Goal: Task Accomplishment & Management: Manage account settings

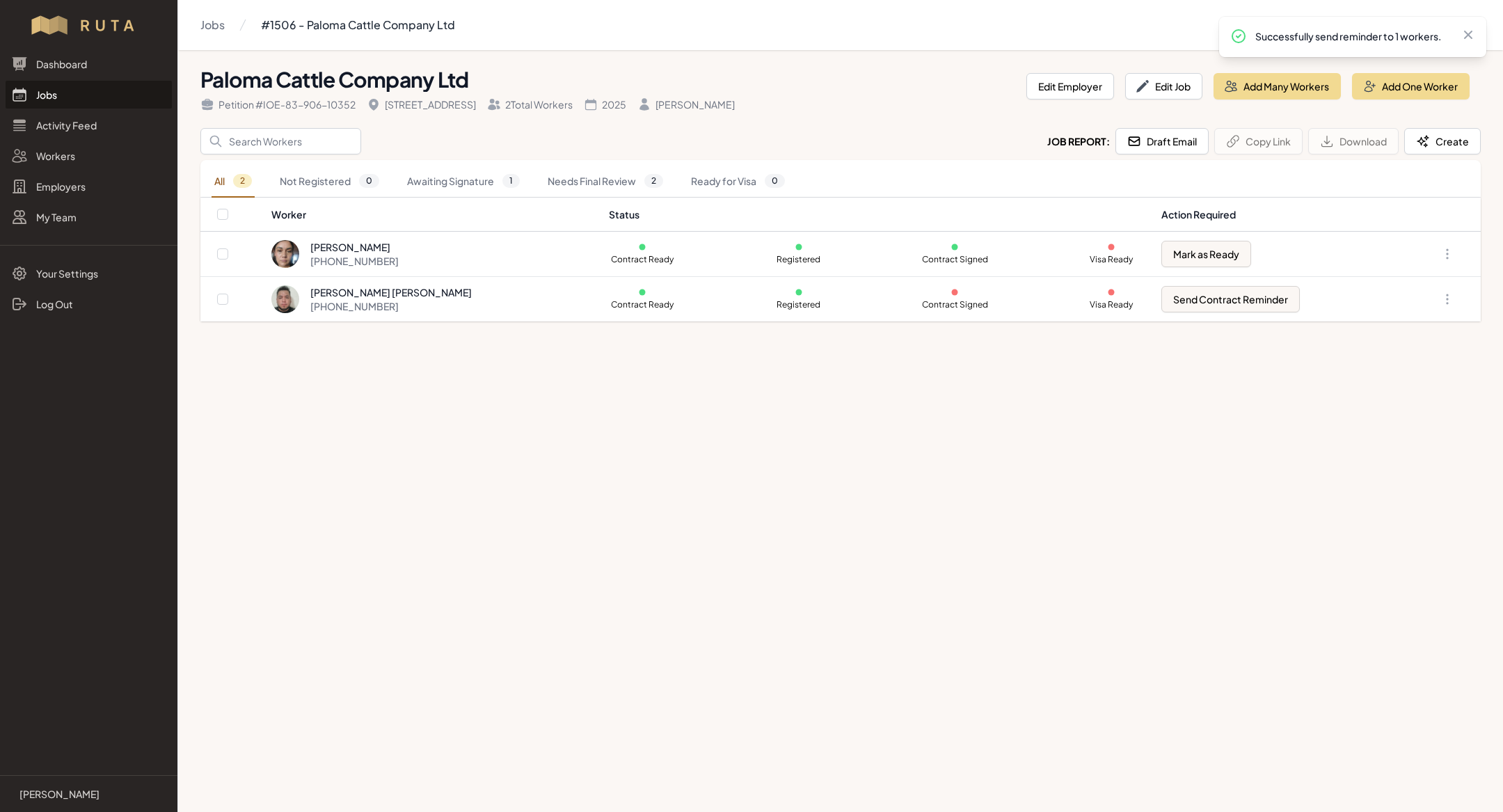
click at [91, 101] on link "Jobs" at bounding box center [88, 94] width 166 height 28
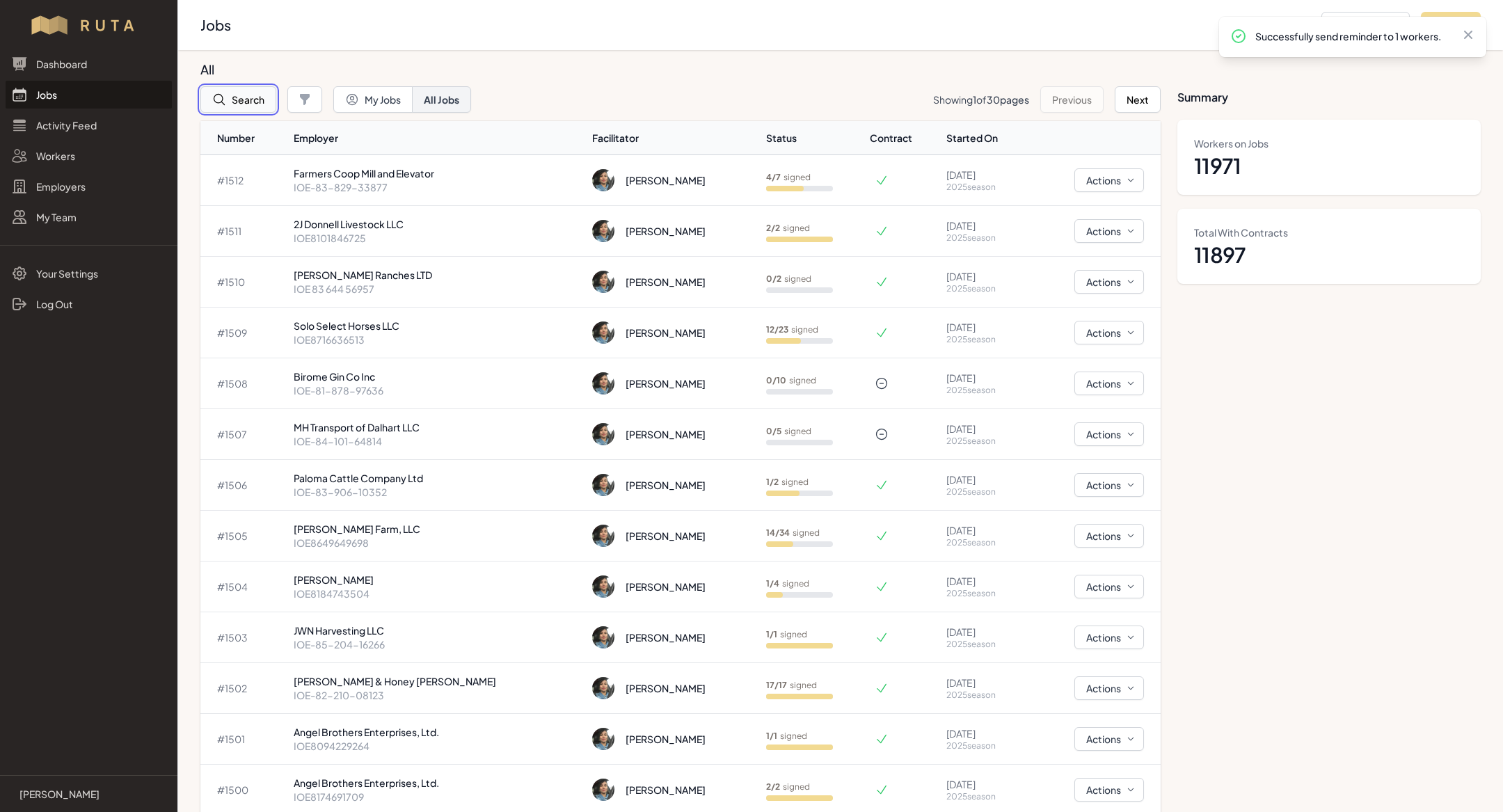
click at [250, 98] on button "Search" at bounding box center [238, 99] width 76 height 26
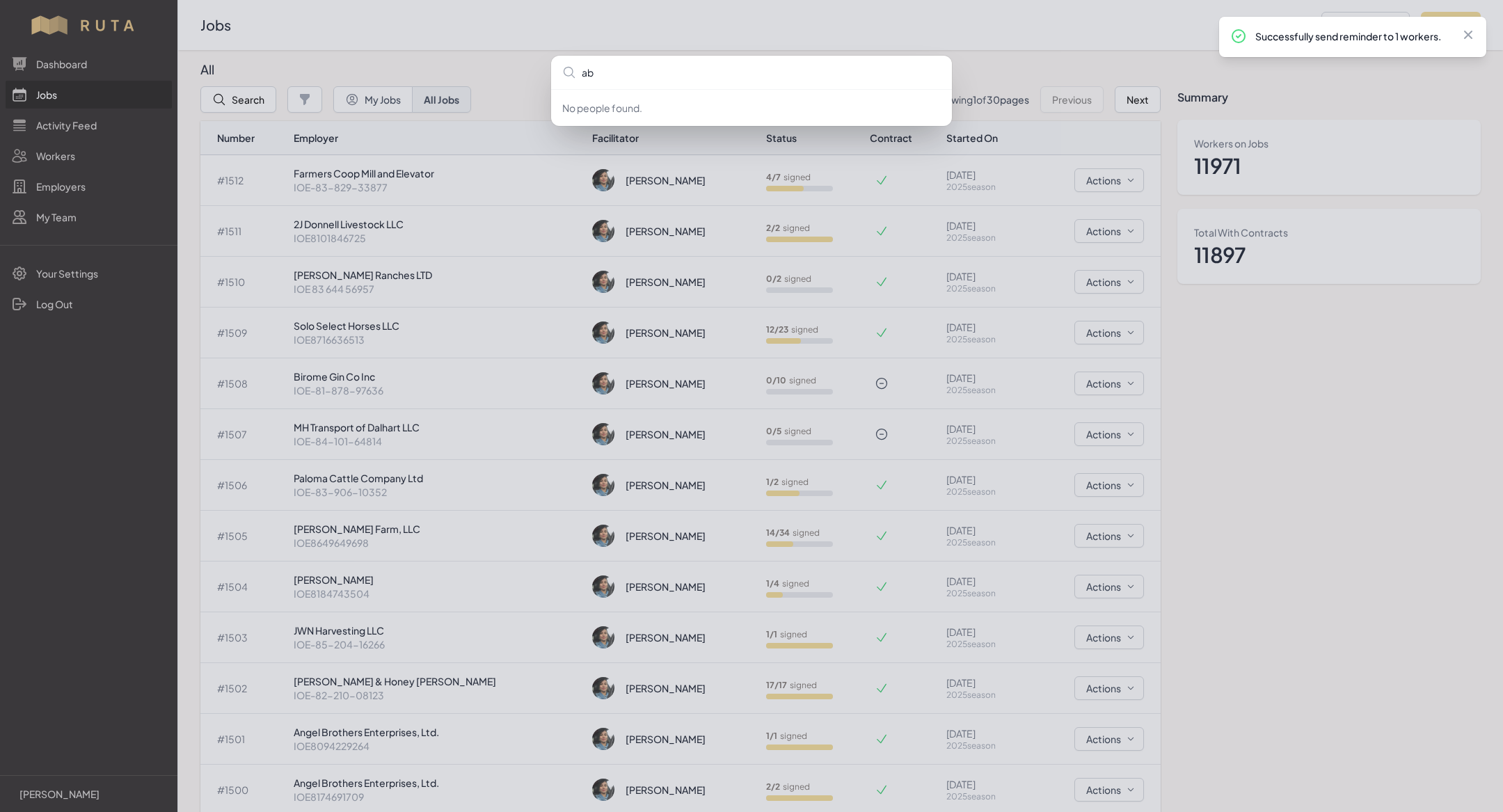
type input "a"
type input "ag"
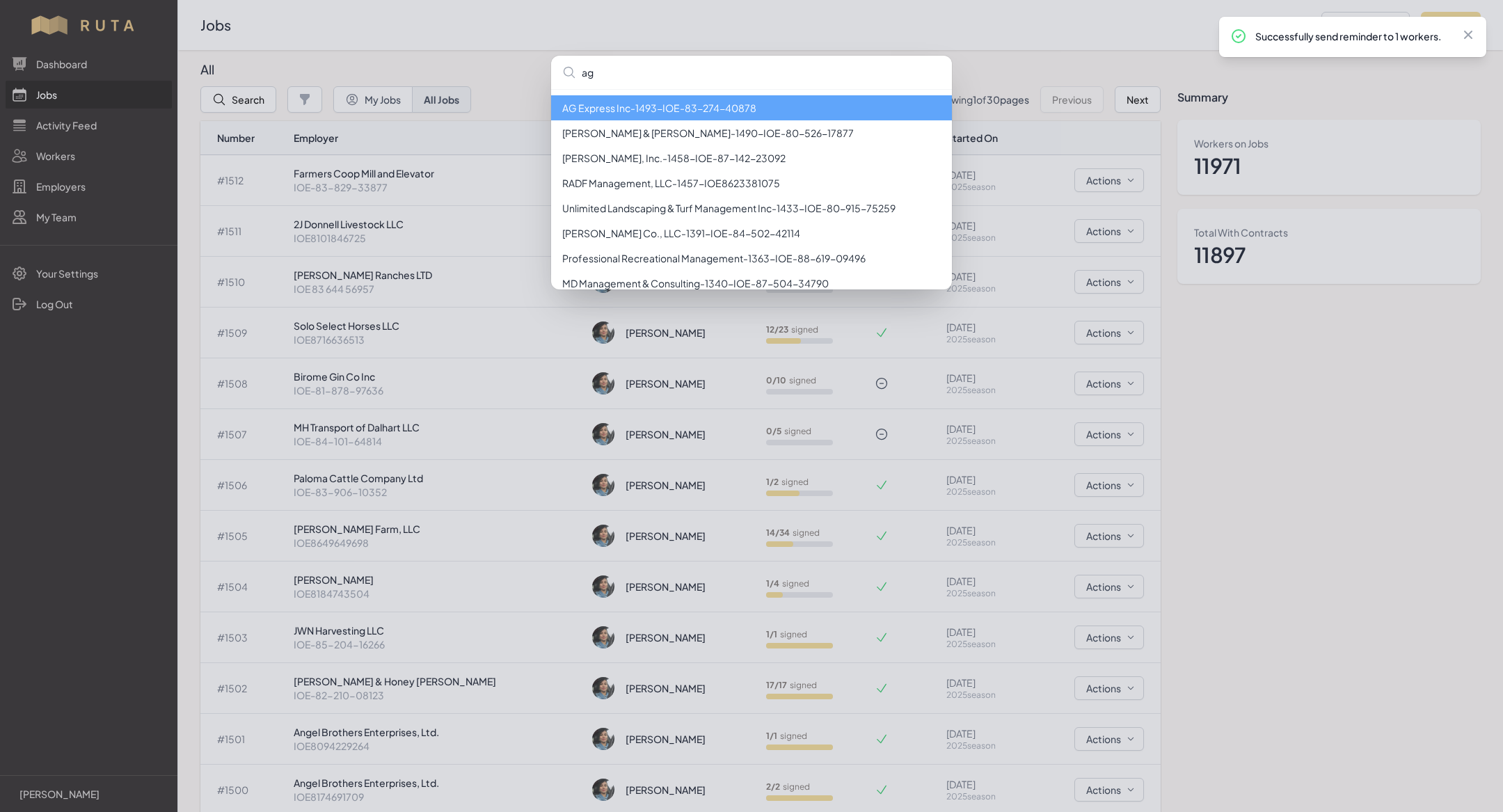
click at [678, 105] on li "AG Express Inc - 1493 - IOE-83-274-40878" at bounding box center [752, 108] width 401 height 25
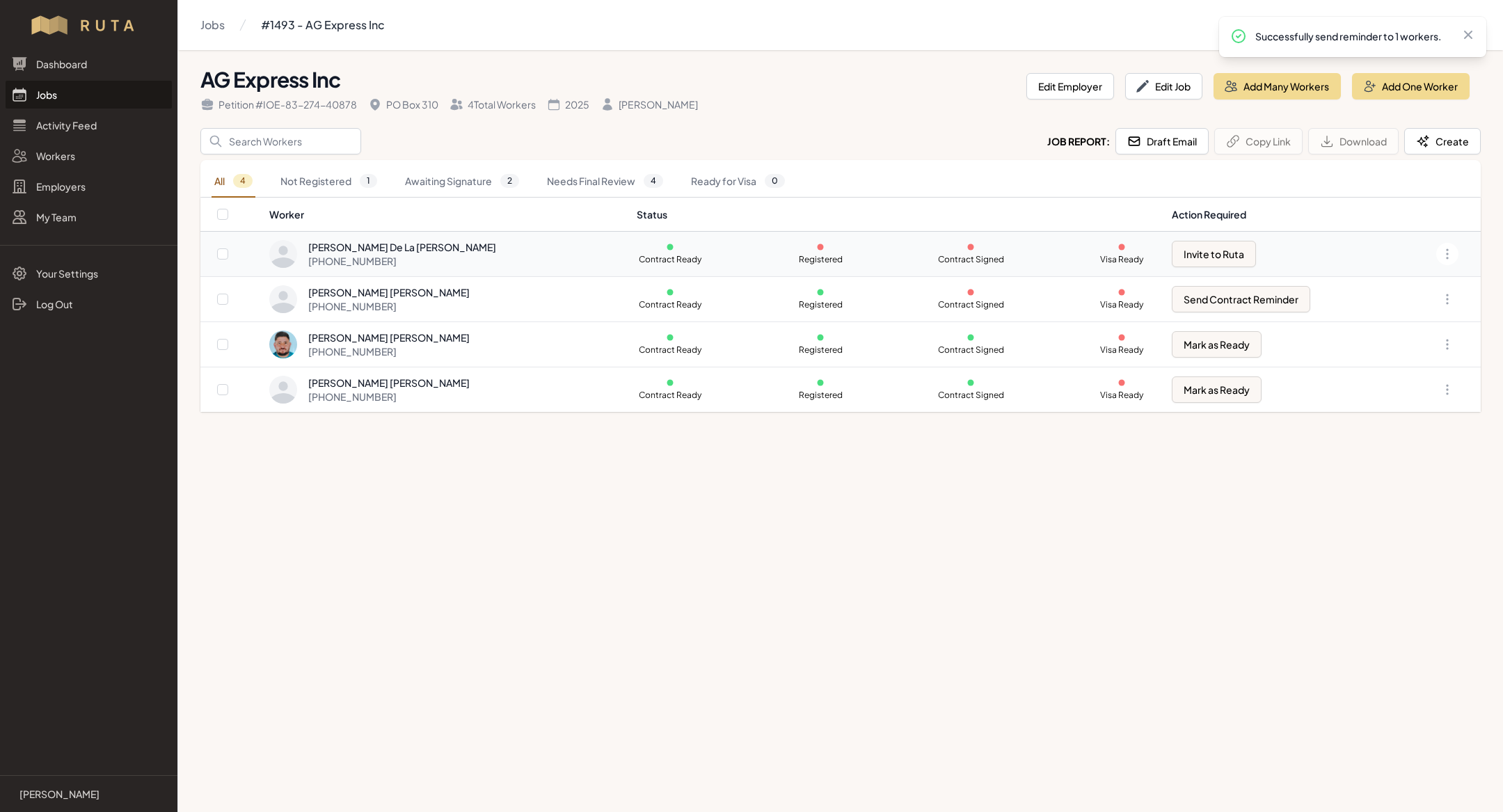
click at [494, 245] on div "[PERSON_NAME] De La [PERSON_NAME] [PHONE_NUMBER]" at bounding box center [445, 254] width 351 height 28
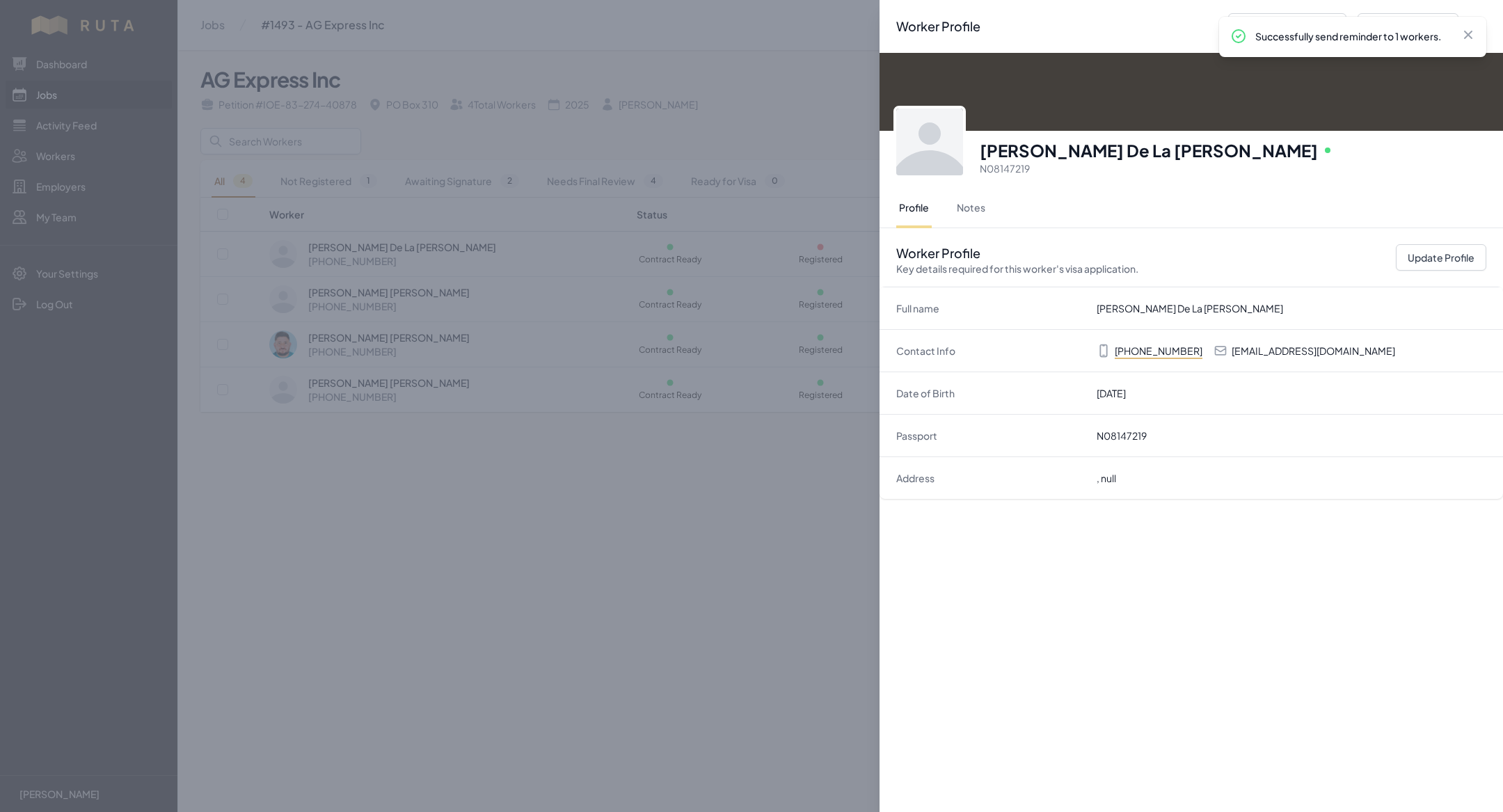
click at [1278, 351] on p "[EMAIL_ADDRESS][DOMAIN_NAME]" at bounding box center [1313, 351] width 163 height 14
copy p "[EMAIL_ADDRESS][DOMAIN_NAME]"
click at [272, 191] on div "Worker Profile Previous Worker Next Worker Close panel [PERSON_NAME] De La [PER…" at bounding box center [751, 406] width 1503 height 812
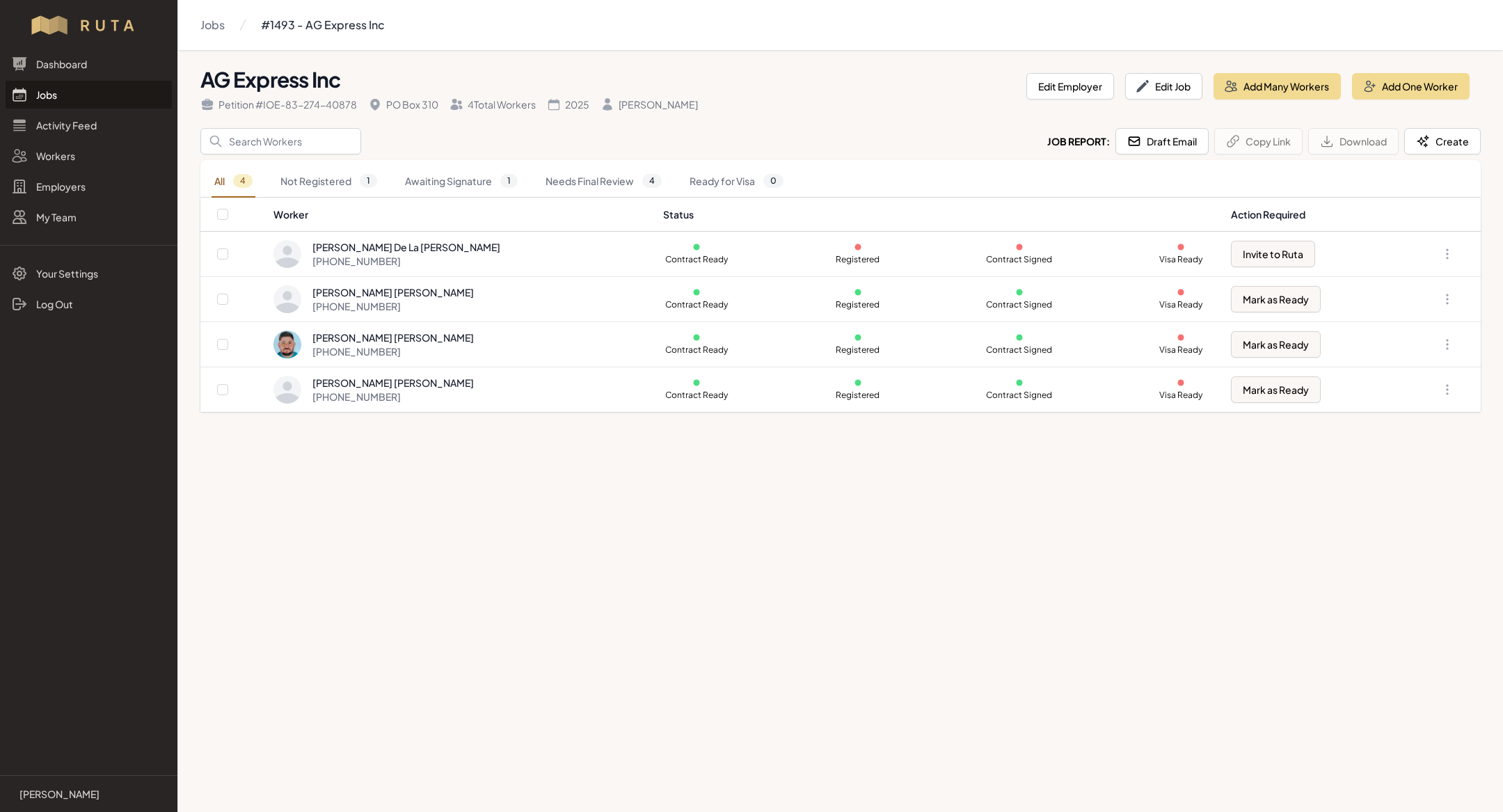
click at [447, 551] on main "Jobs #1493 - AG Express Inc AG Express Inc Petition # IOE-83-274-40878 PO Box 3…" at bounding box center [751, 406] width 1503 height 812
click at [587, 254] on div "[PERSON_NAME] De La [PERSON_NAME] [PHONE_NUMBER]" at bounding box center [459, 254] width 373 height 28
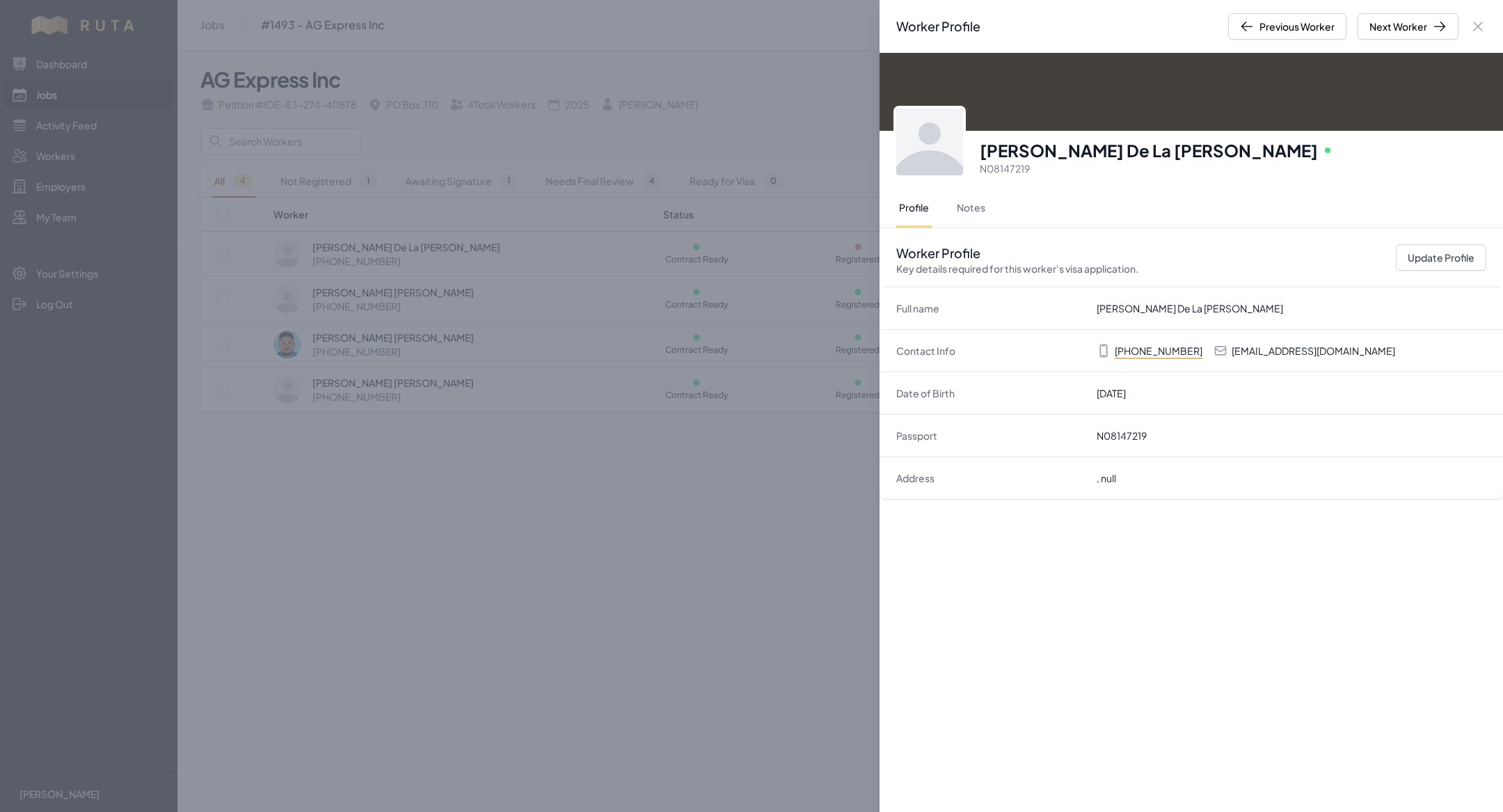
click at [607, 605] on div "Worker Profile Previous Worker Next Worker Close panel [PERSON_NAME] De La [PER…" at bounding box center [751, 406] width 1503 height 812
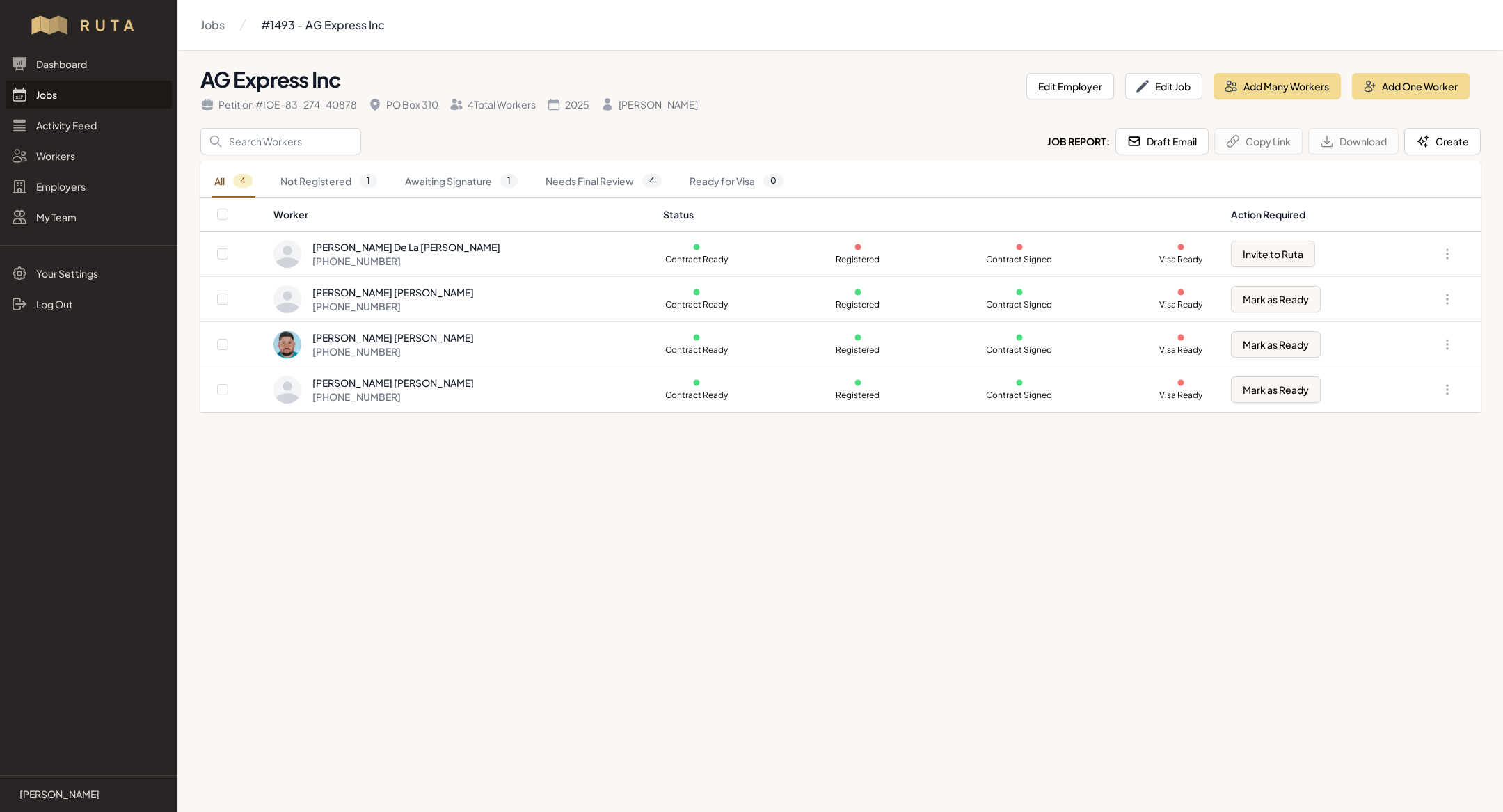
click at [76, 101] on link "Jobs" at bounding box center [88, 94] width 166 height 28
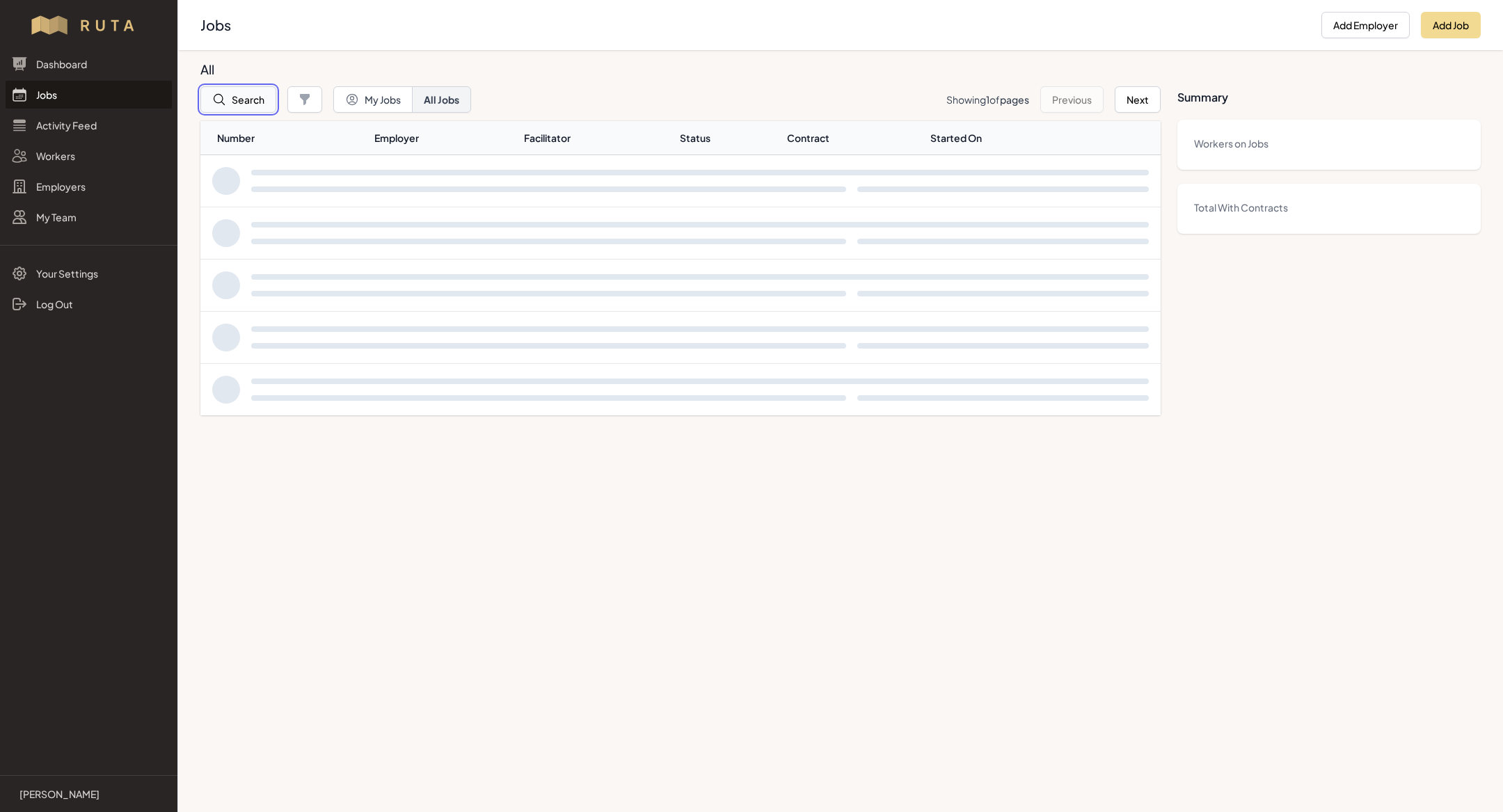
click at [250, 92] on button "Search" at bounding box center [238, 99] width 76 height 26
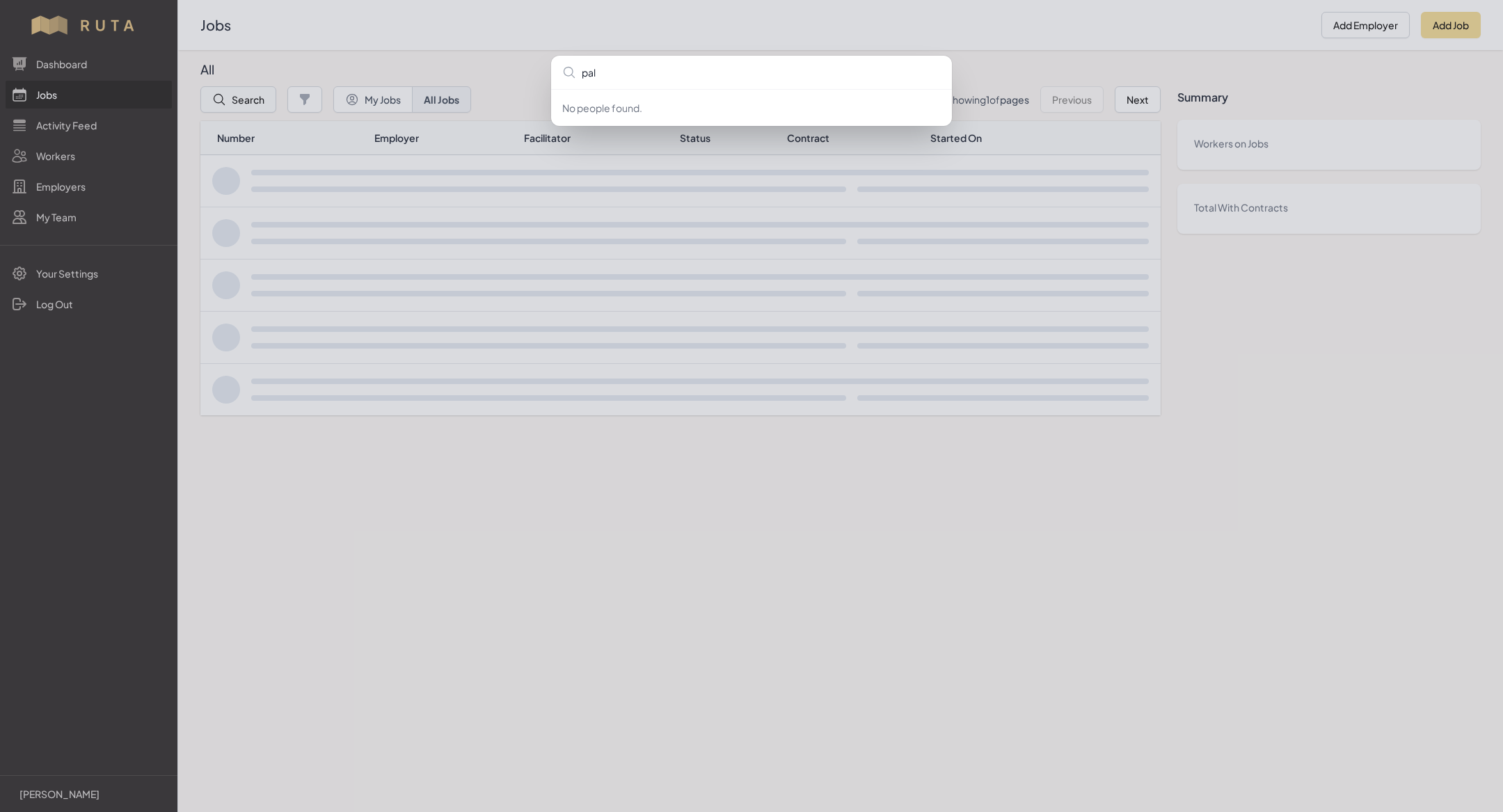
type input "palo"
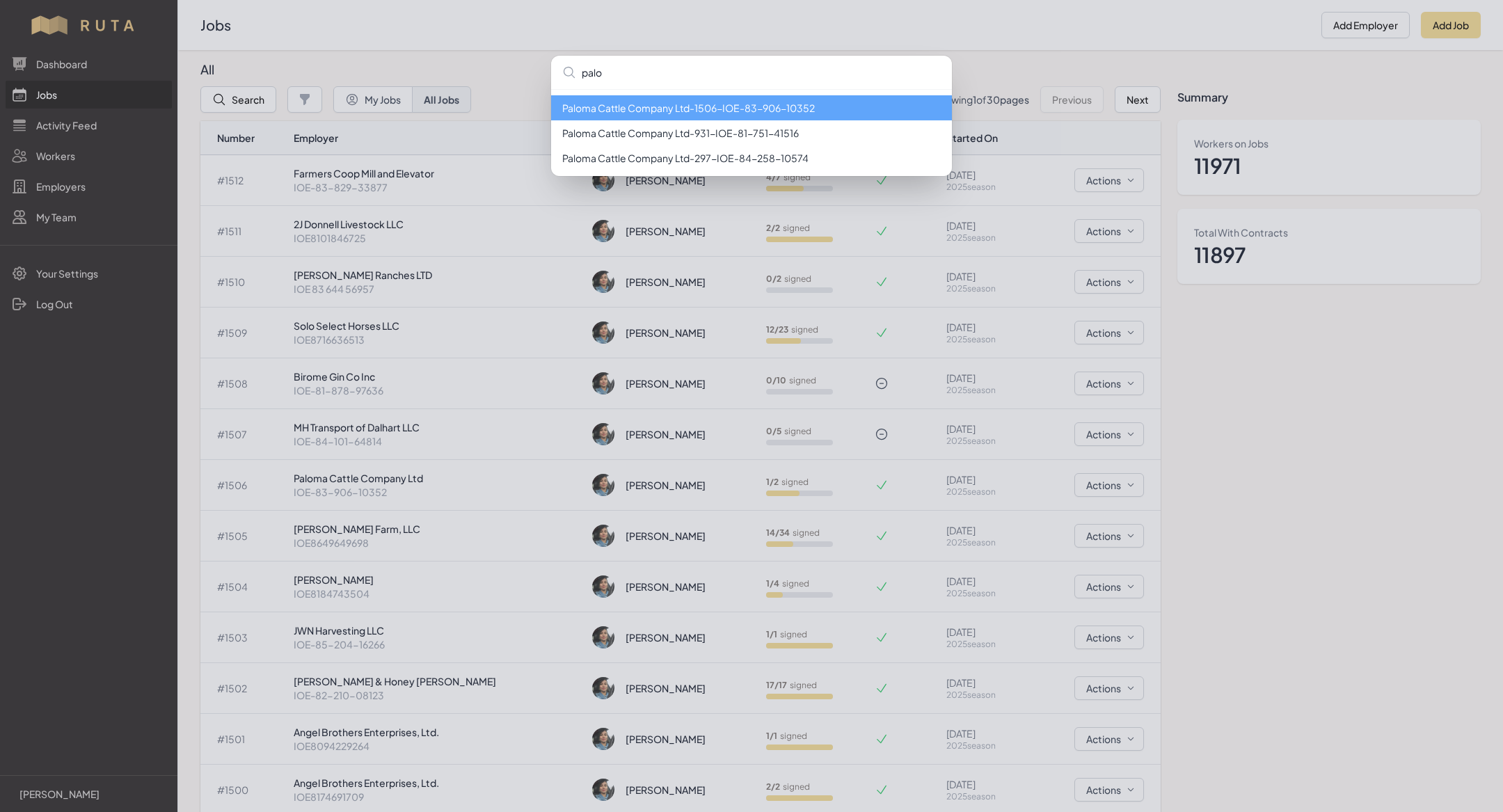
click at [630, 108] on li "Paloma Cattle Company Ltd - 1506 - IOE-83-906-10352" at bounding box center [752, 108] width 401 height 25
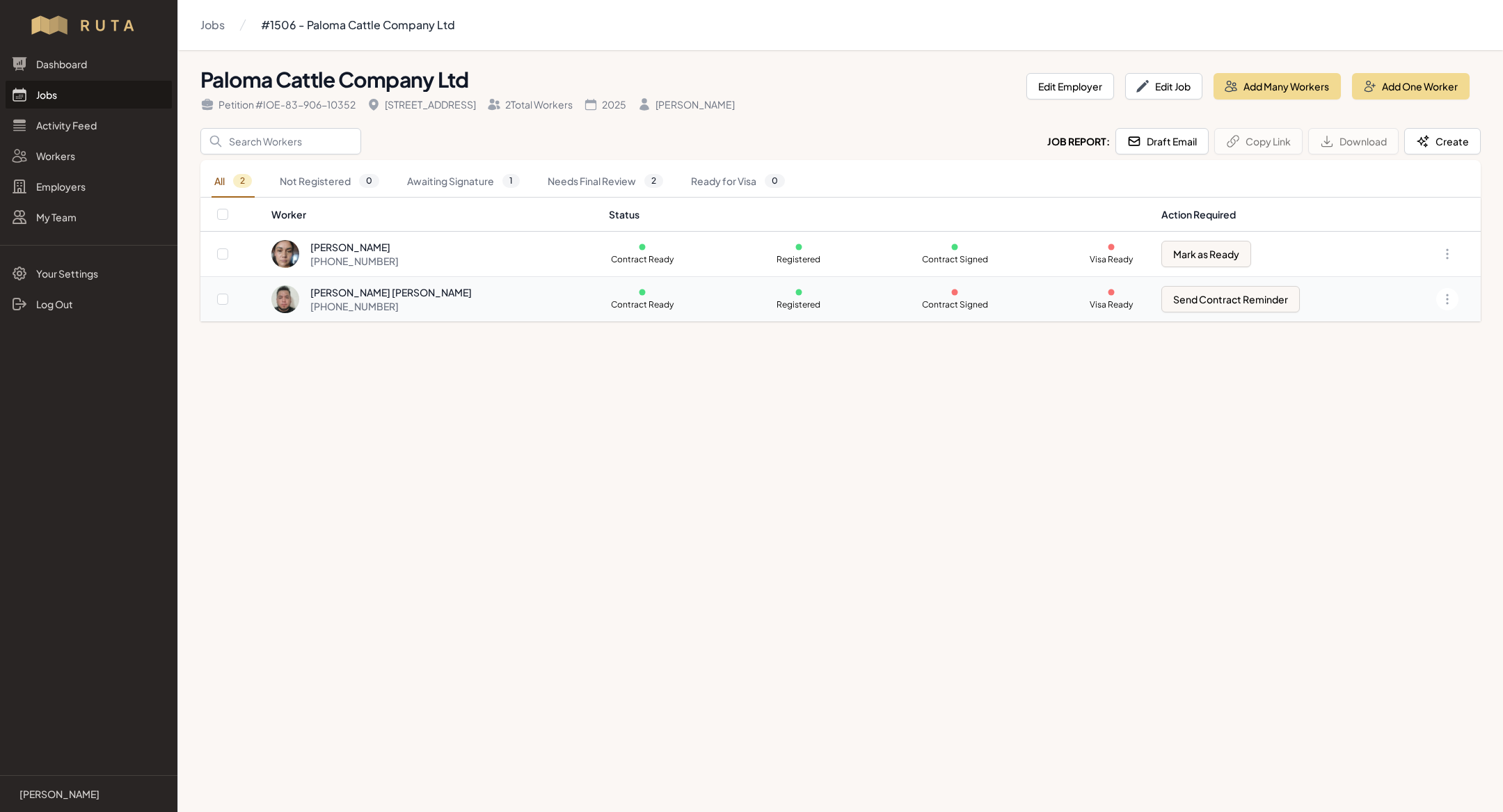
click at [555, 292] on div "[PERSON_NAME] [PERSON_NAME] [PHONE_NUMBER]" at bounding box center [432, 299] width 321 height 28
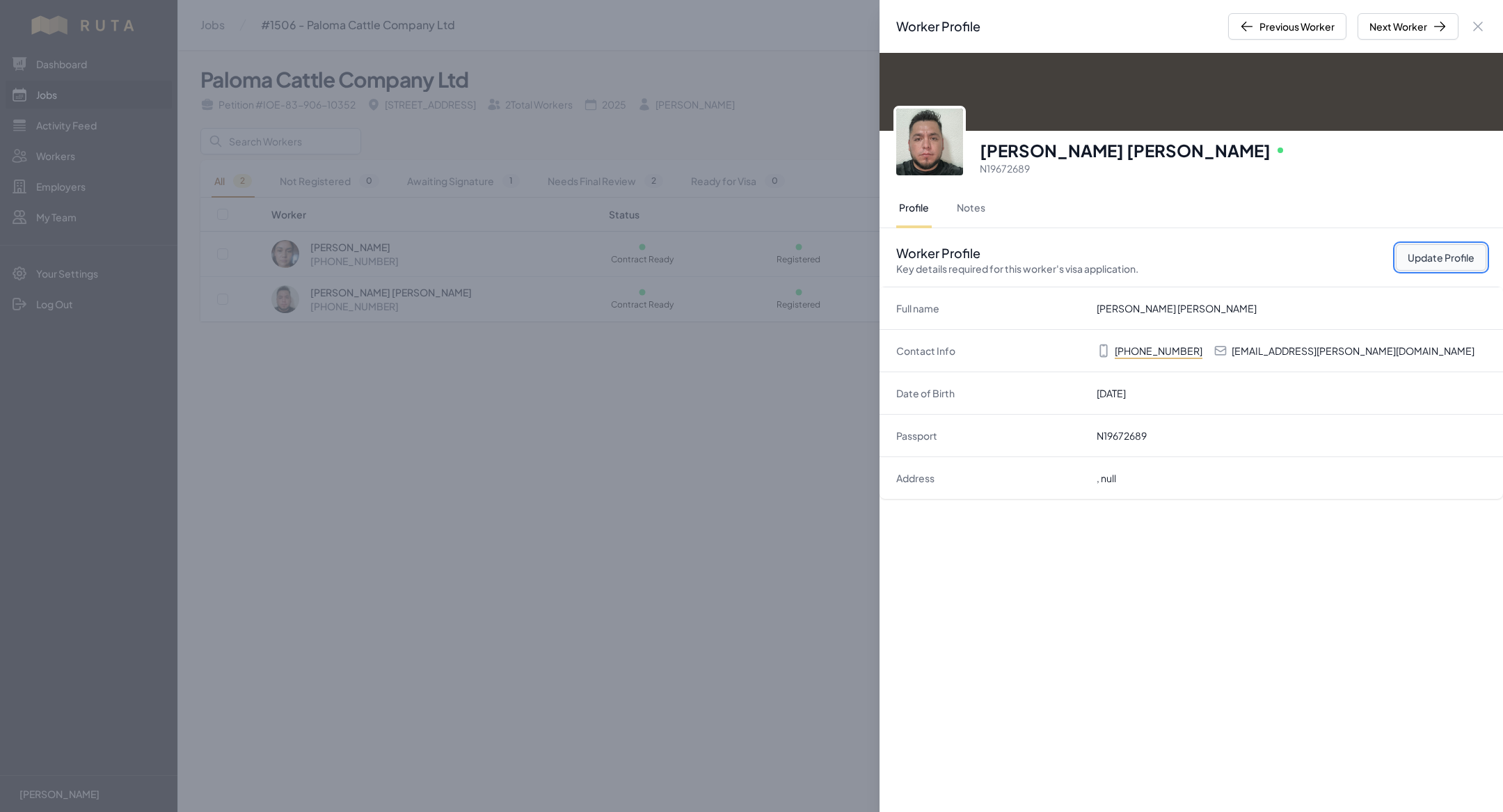
click at [1423, 259] on button "Update Profile" at bounding box center [1441, 257] width 91 height 26
select select "US"
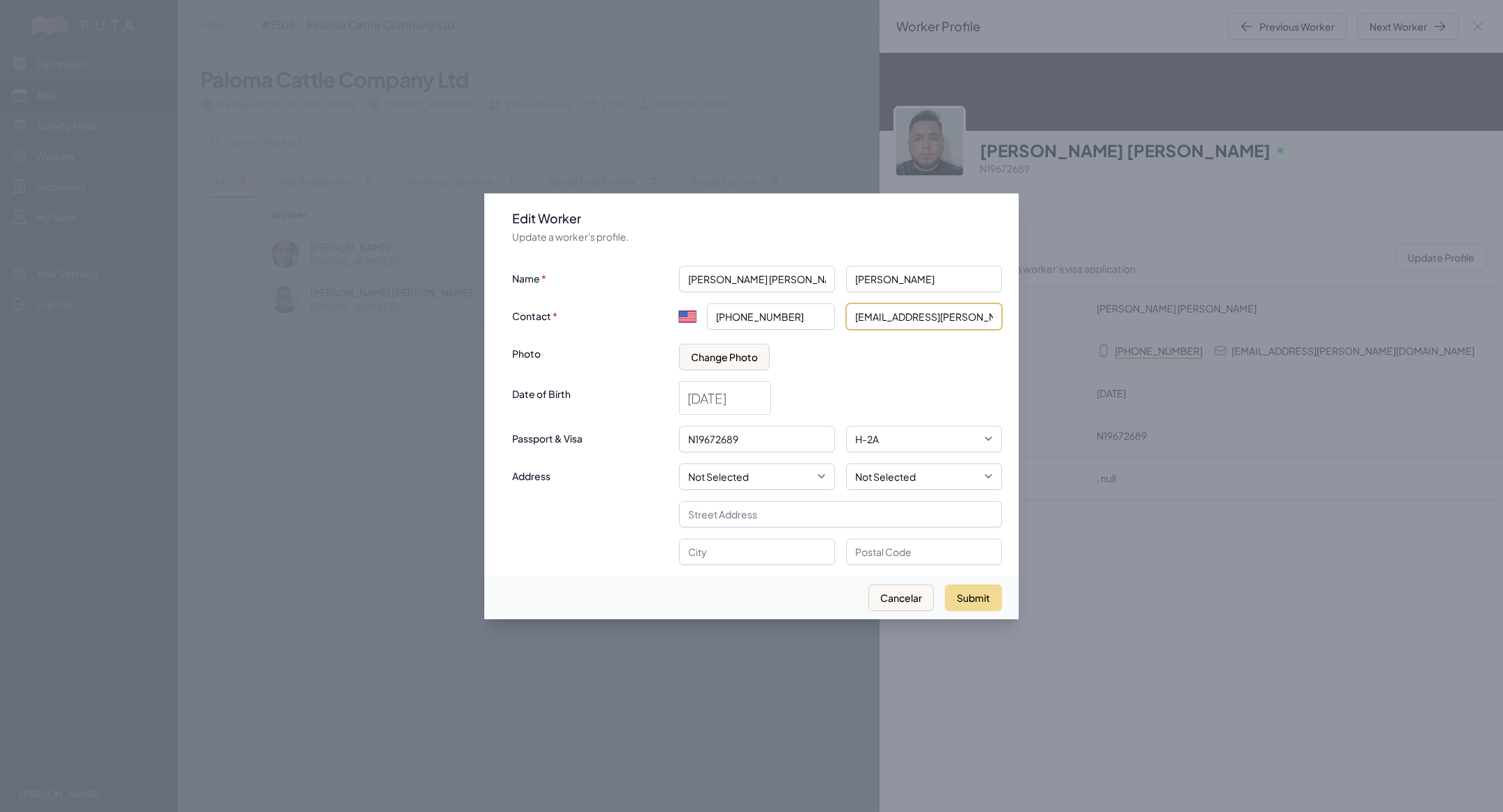
click at [867, 316] on input "[EMAIL_ADDRESS][PERSON_NAME][DOMAIN_NAME]" at bounding box center [924, 316] width 156 height 26
type input "[EMAIL_ADDRESS][PERSON_NAME][DOMAIN_NAME]"
click at [964, 576] on div "Submit Cancelar" at bounding box center [751, 597] width 534 height 43
click at [967, 590] on button "Submit" at bounding box center [974, 597] width 57 height 26
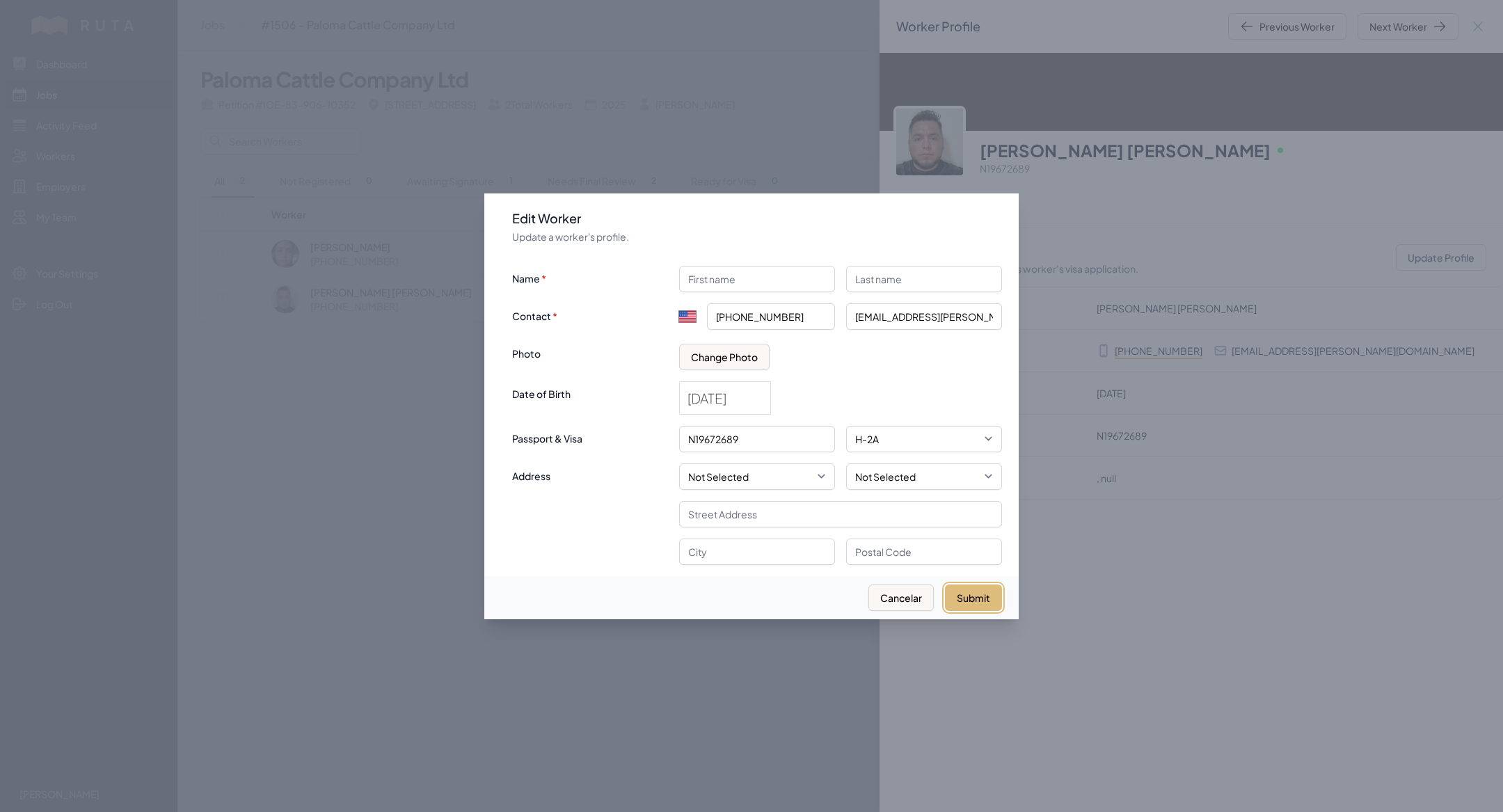
select select "MX"
type input "+52"
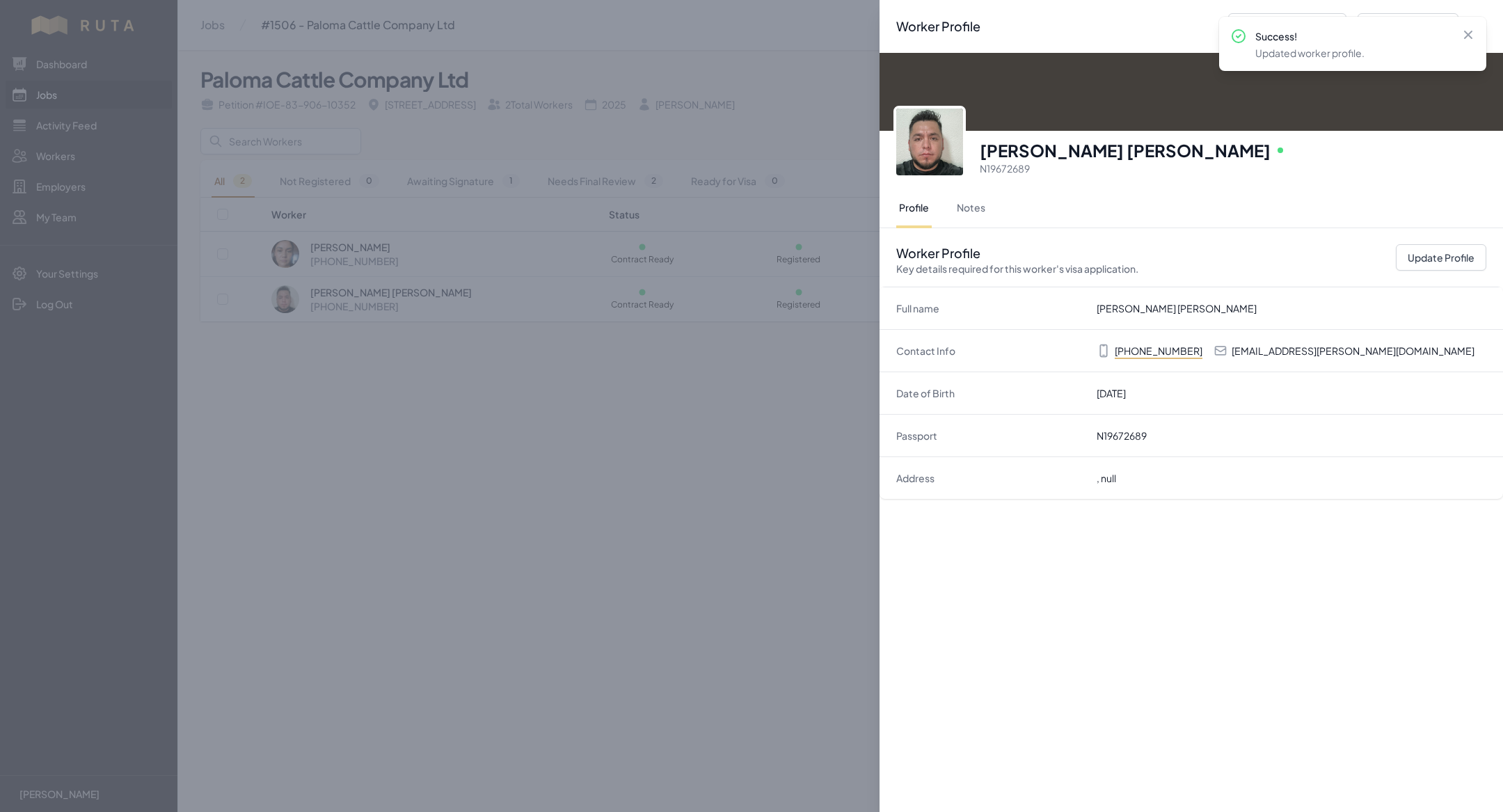
click at [807, 605] on div "Worker Profile Previous Worker Next Worker Close panel [PERSON_NAME] [PERSON_NA…" at bounding box center [751, 406] width 1503 height 812
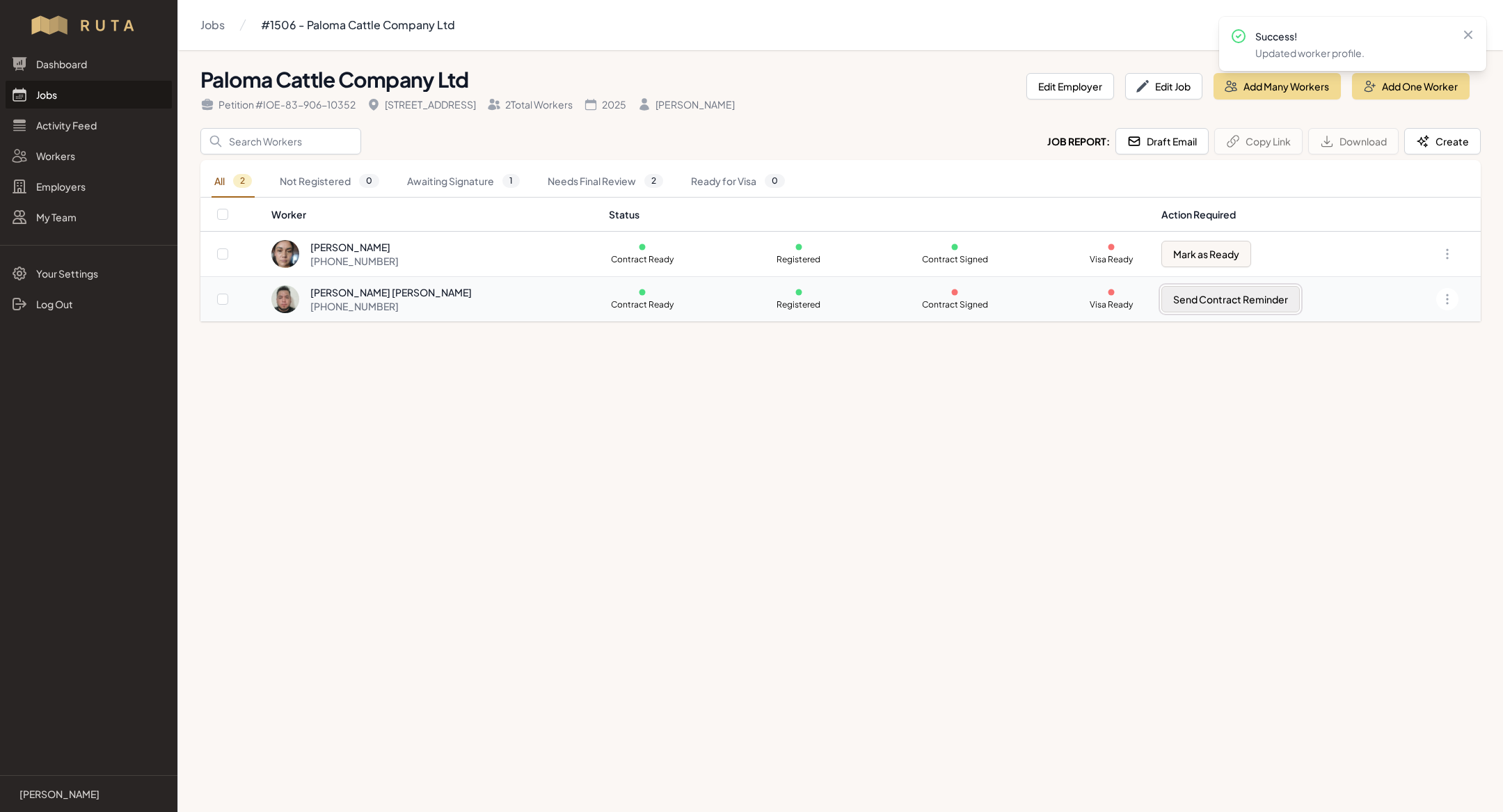
click at [1175, 292] on button "Send Contract Reminder" at bounding box center [1231, 299] width 138 height 26
checkbox input "true"
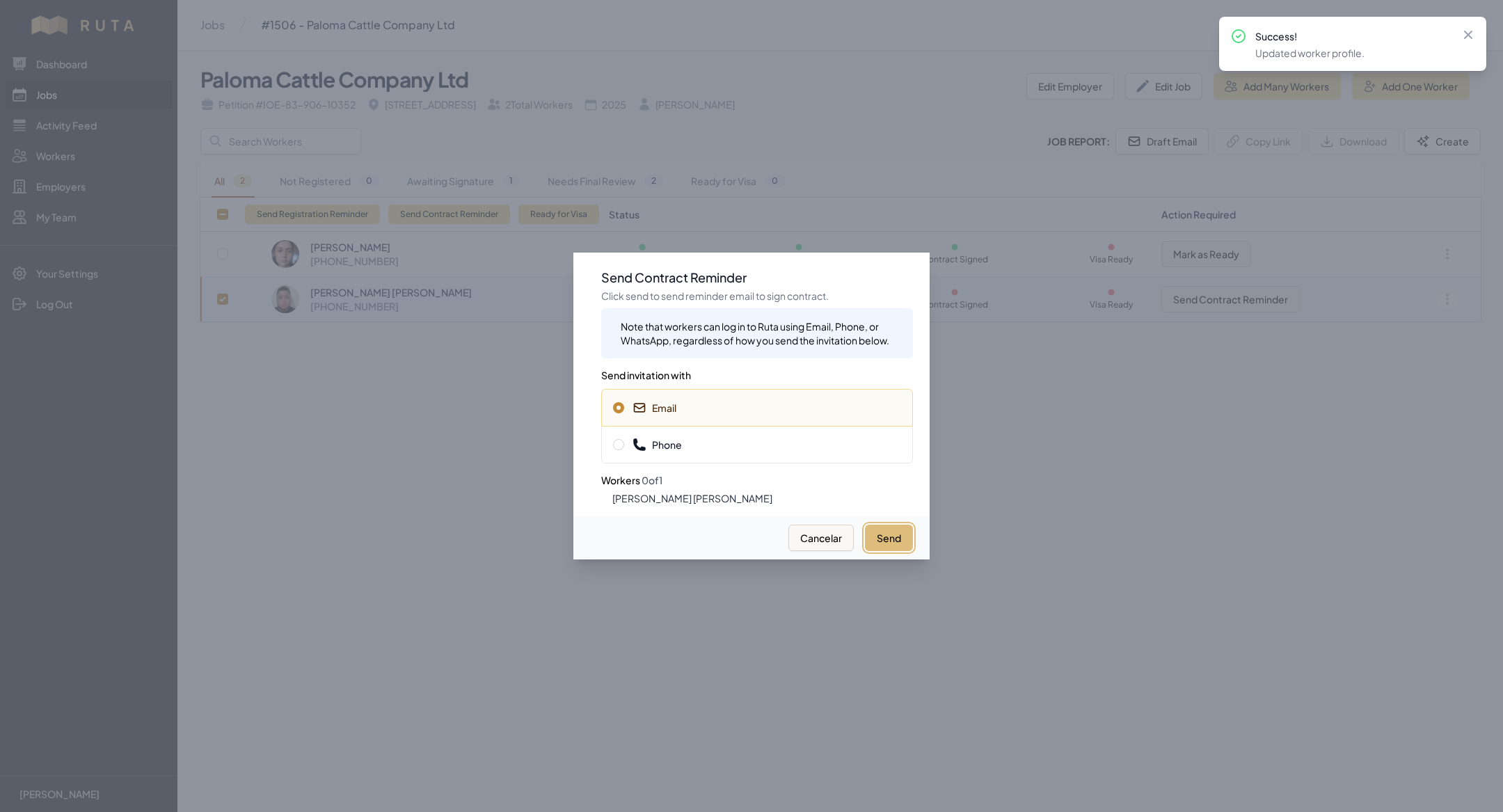
click at [897, 543] on button "Send" at bounding box center [889, 538] width 48 height 26
click at [412, 475] on div at bounding box center [751, 406] width 1503 height 812
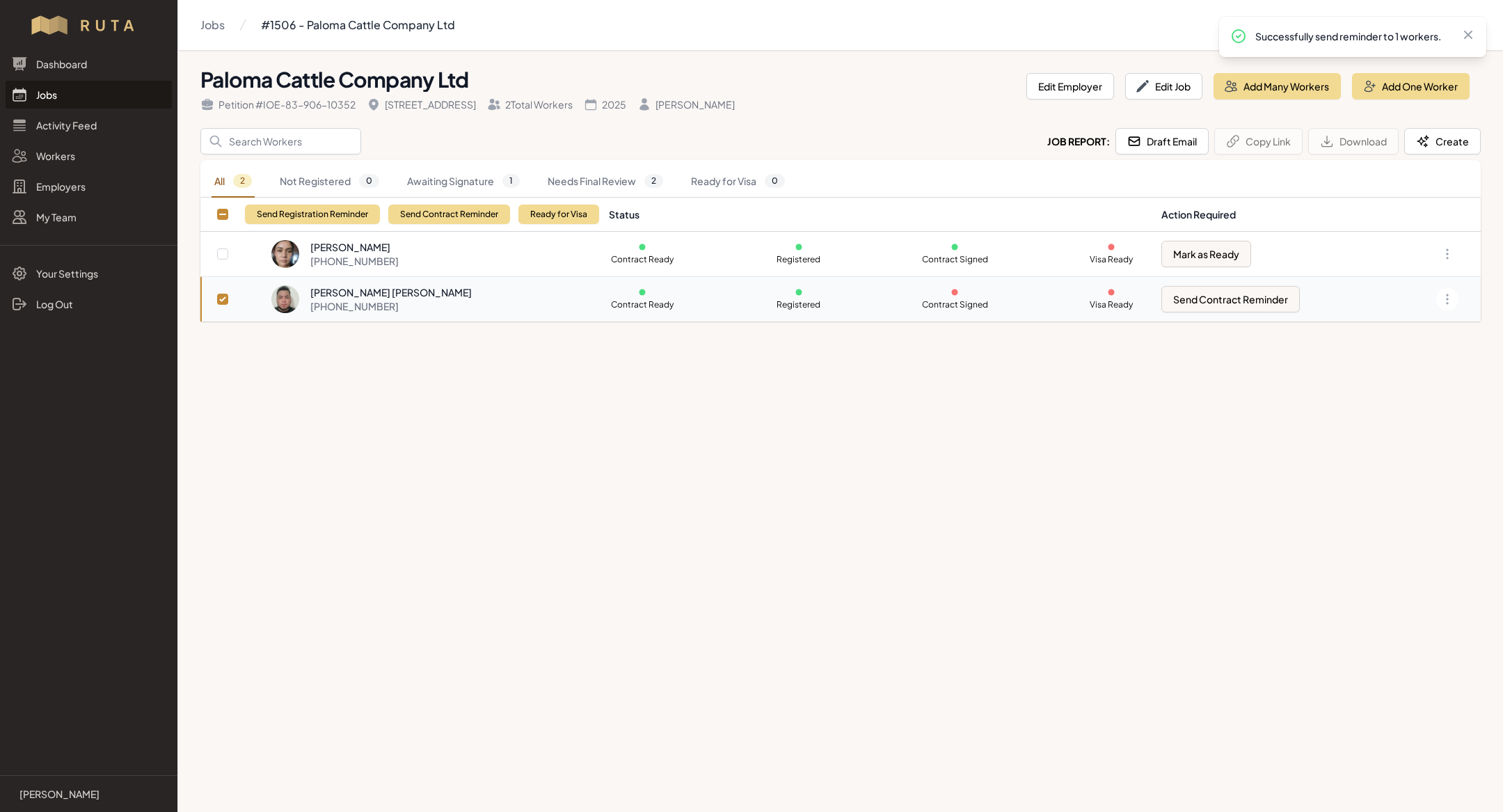
click at [404, 302] on div "[PHONE_NUMBER]" at bounding box center [391, 307] width 161 height 14
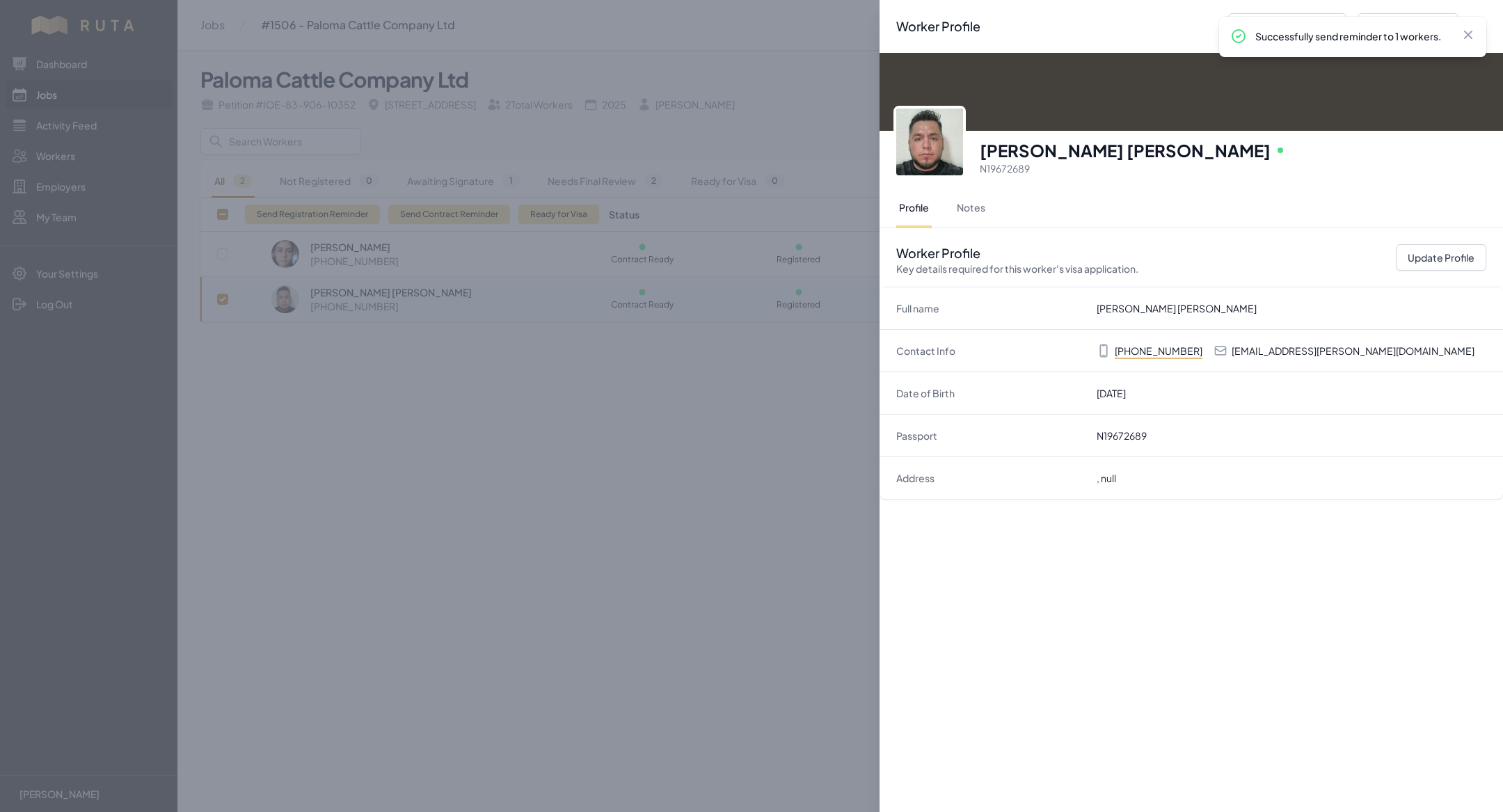
click at [1270, 344] on p "[EMAIL_ADDRESS][PERSON_NAME][DOMAIN_NAME]" at bounding box center [1353, 351] width 243 height 14
copy p "[EMAIL_ADDRESS][PERSON_NAME][DOMAIN_NAME]"
click at [699, 334] on div "Worker Profile Previous Worker Next Worker Close panel [PERSON_NAME] [PERSON_NA…" at bounding box center [751, 406] width 1503 height 812
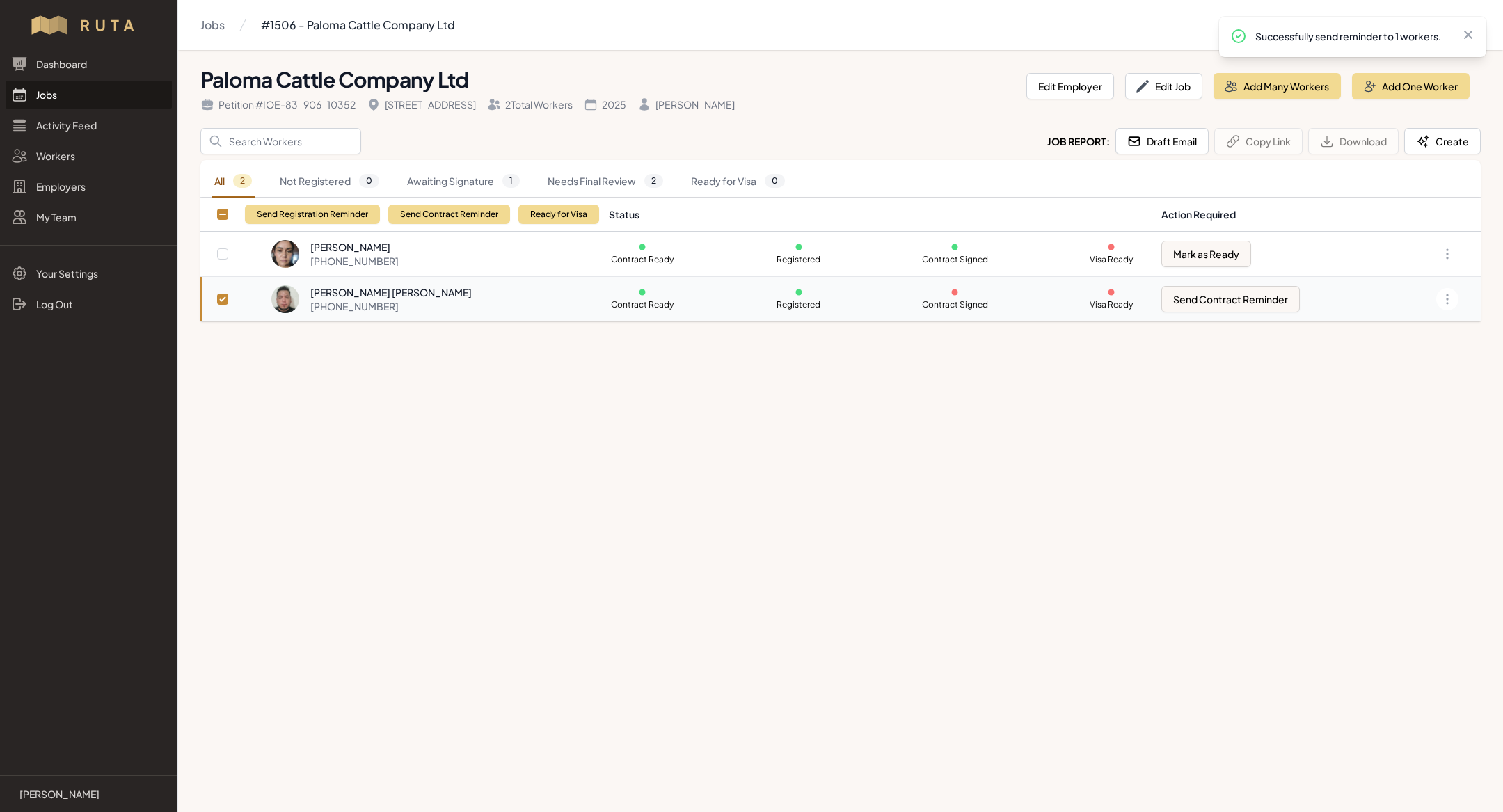
click at [400, 296] on div "[PERSON_NAME] [PERSON_NAME]" at bounding box center [391, 292] width 161 height 14
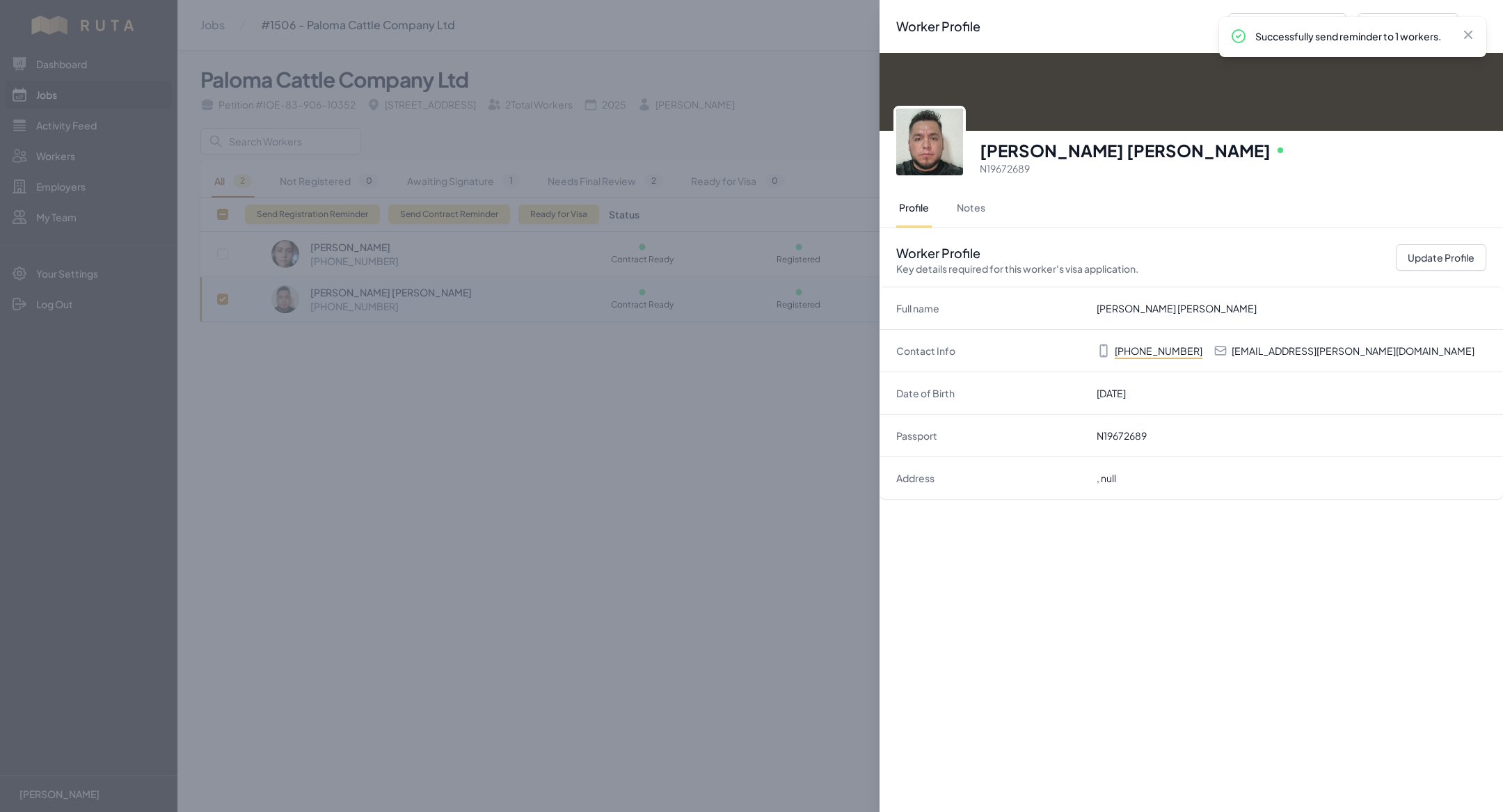
click at [519, 469] on div "Worker Profile Previous Worker Next Worker Close panel [PERSON_NAME] [PERSON_NA…" at bounding box center [751, 406] width 1503 height 812
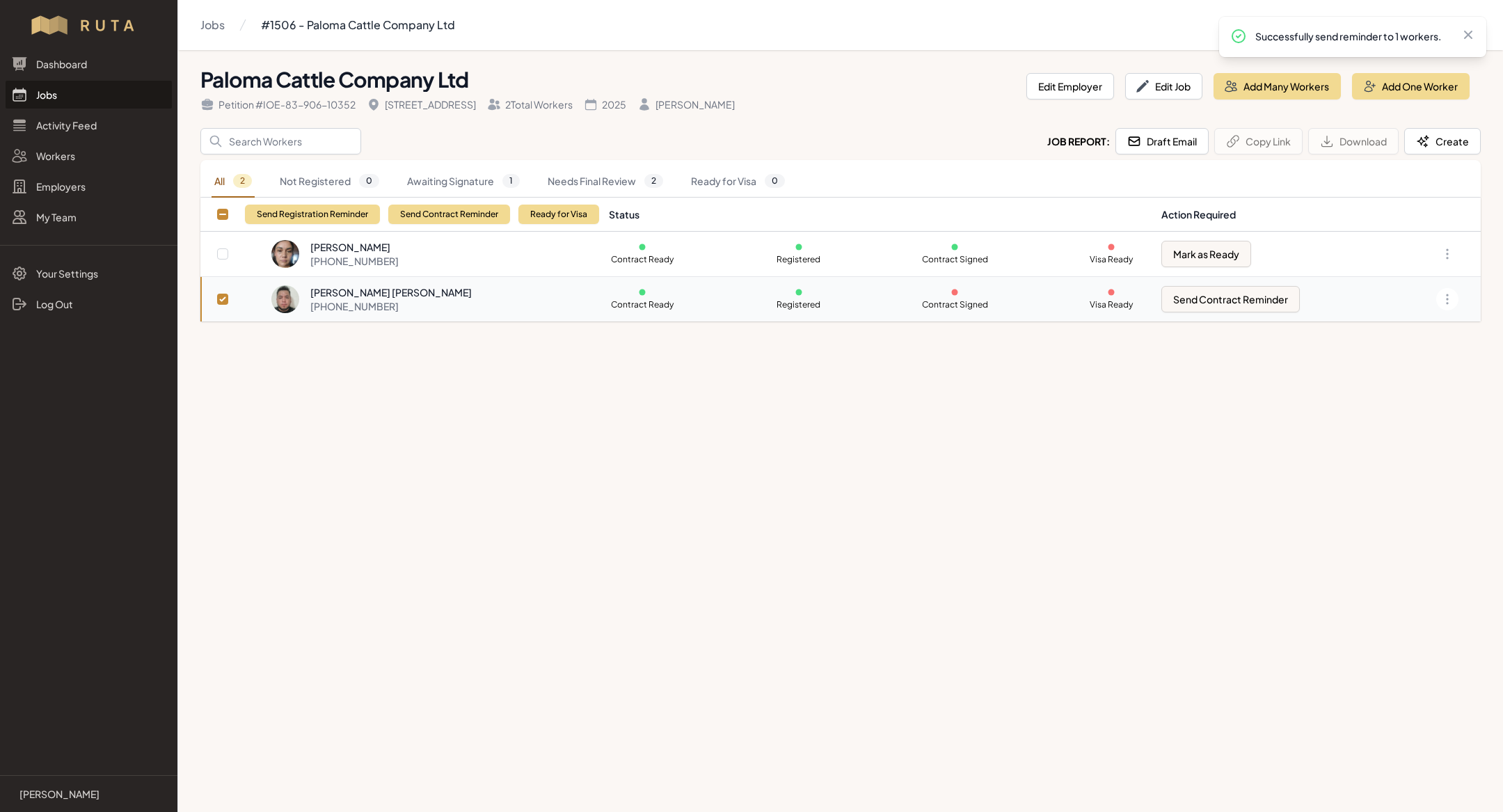
click at [50, 87] on link "Jobs" at bounding box center [88, 94] width 166 height 28
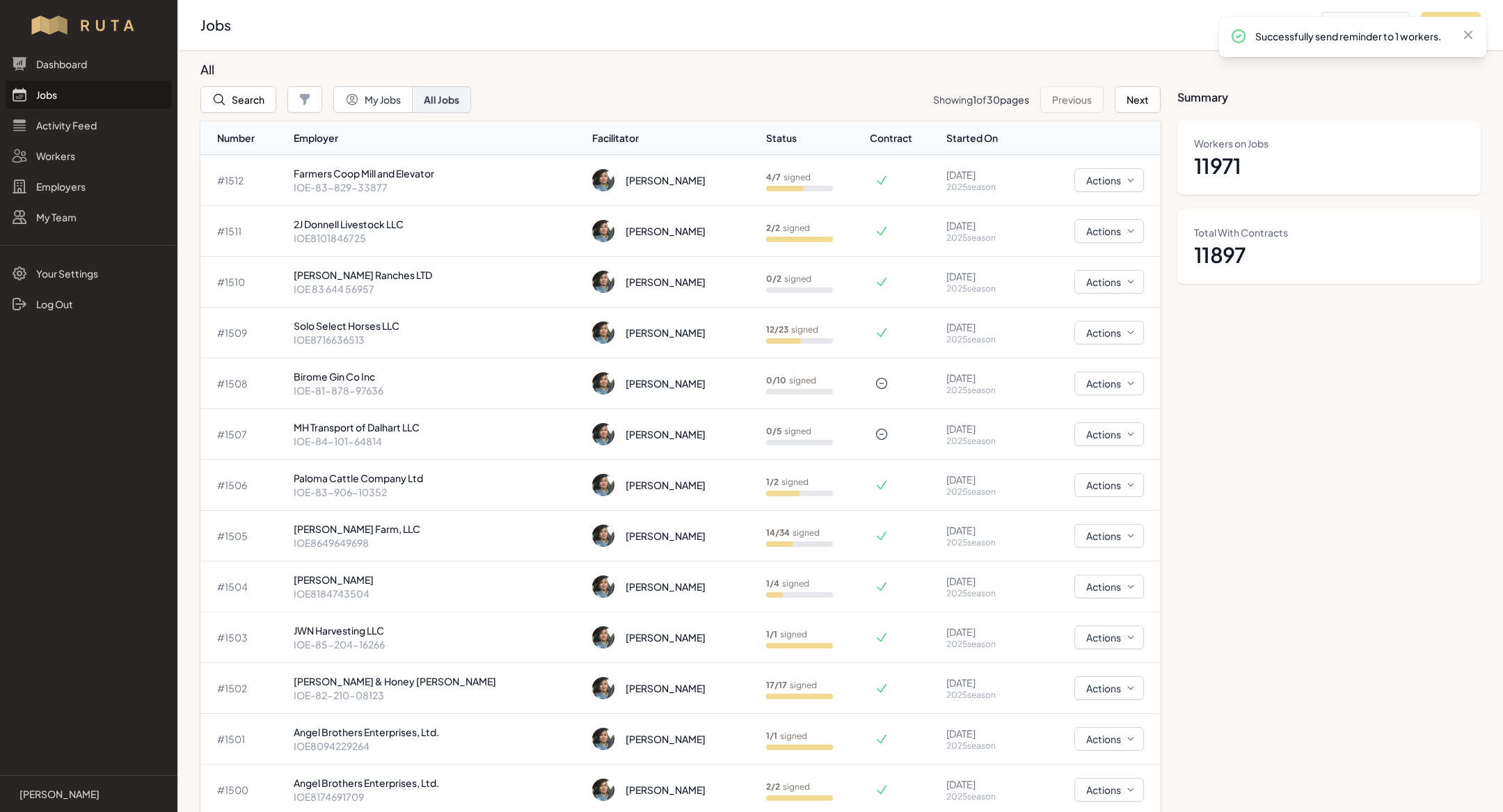
click at [58, 101] on link "Jobs" at bounding box center [88, 94] width 166 height 28
click at [338, 485] on p "IOE-83-906-10352" at bounding box center [437, 492] width 287 height 14
